Goal: Transaction & Acquisition: Purchase product/service

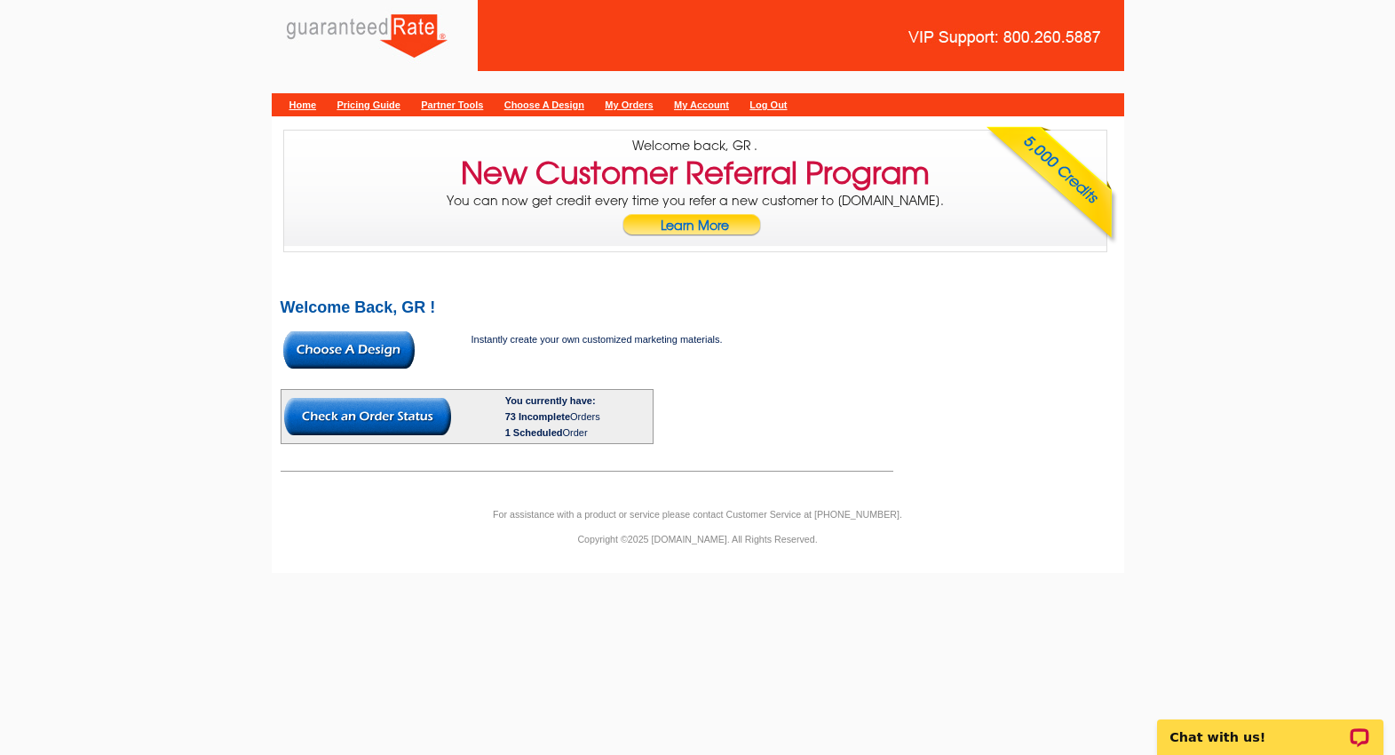
click at [344, 346] on img at bounding box center [348, 349] width 131 height 37
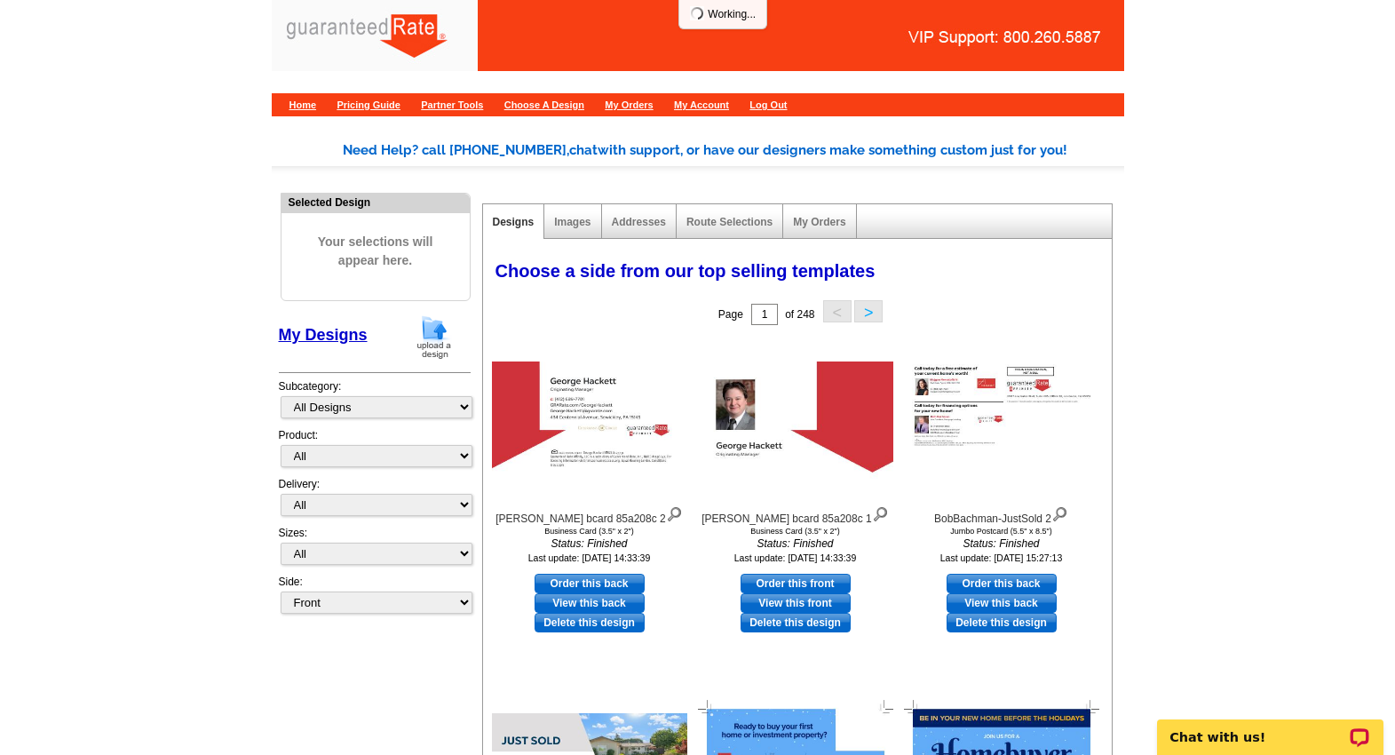
click at [437, 317] on img at bounding box center [434, 336] width 46 height 45
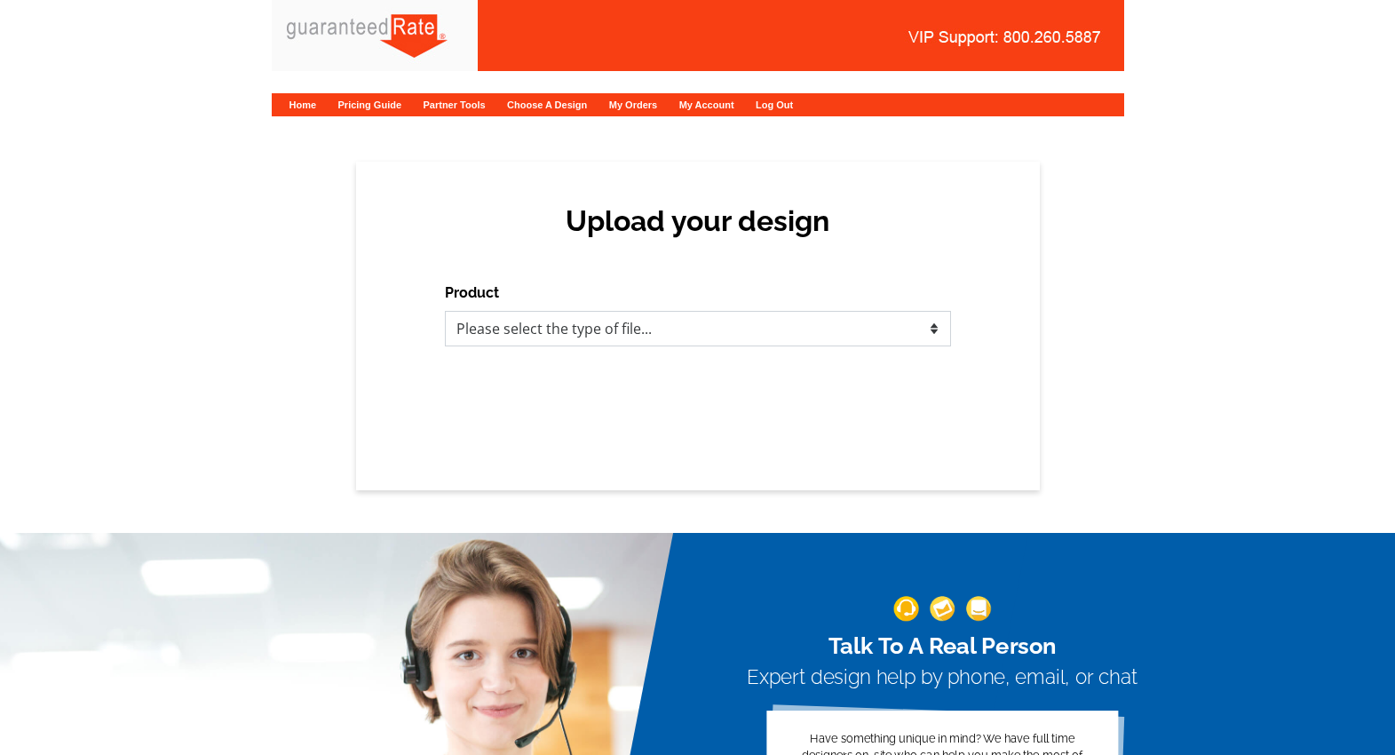
click at [641, 320] on select "Please select the type of file... Postcards Calendars Business Cards Letters an…" at bounding box center [698, 329] width 506 height 36
select select "1"
click at [445, 311] on select "Please select the type of file... Postcards Calendars Business Cards Letters an…" at bounding box center [698, 329] width 506 height 36
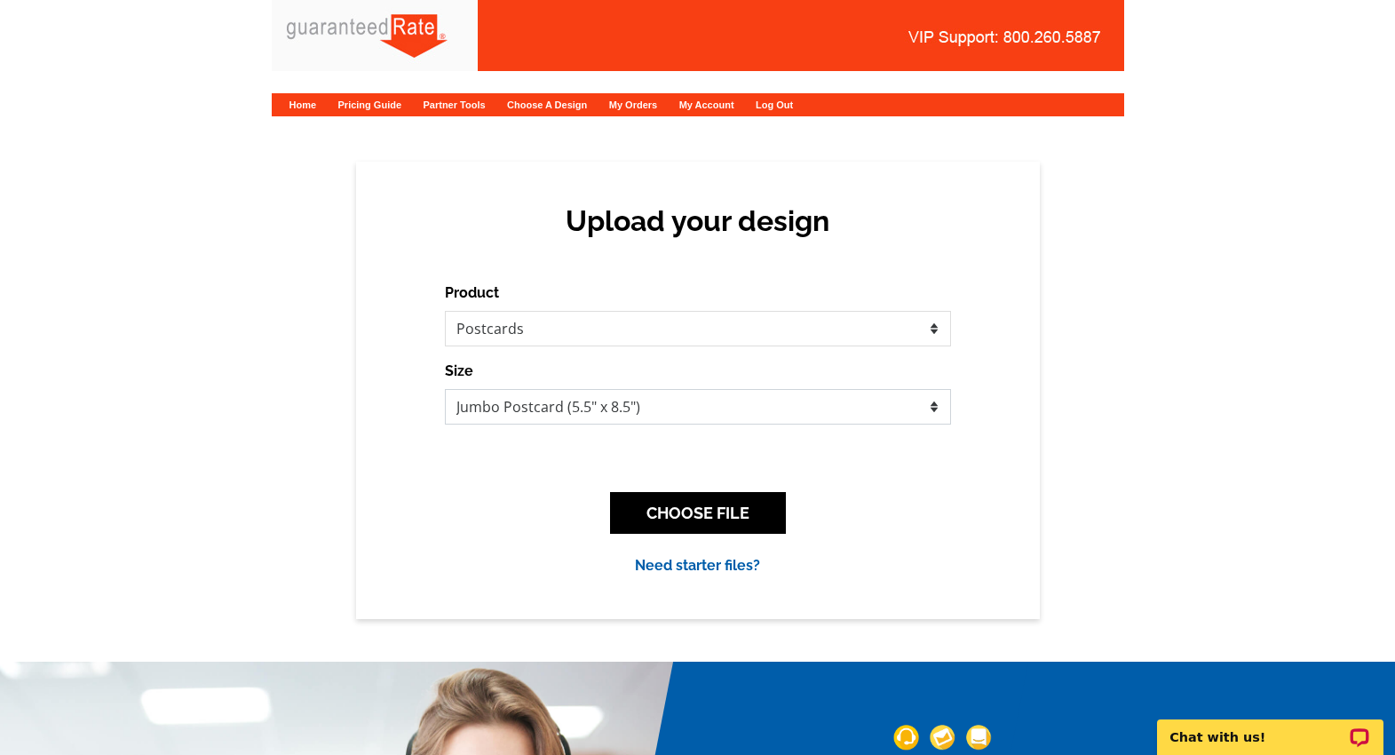
click at [574, 401] on select "Jumbo Postcard (5.5" x 8.5") Regular Postcard (4.25" x 5.6") Panoramic Postcard…" at bounding box center [698, 407] width 506 height 36
